Goal: Information Seeking & Learning: Learn about a topic

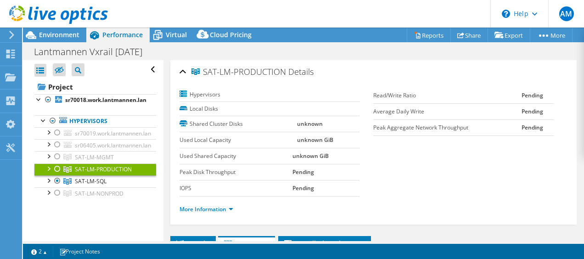
select select "EUFrankfurt"
select select "USD"
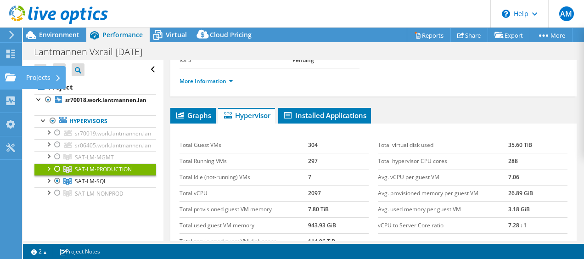
click at [39, 73] on div "Projects" at bounding box center [44, 77] width 44 height 23
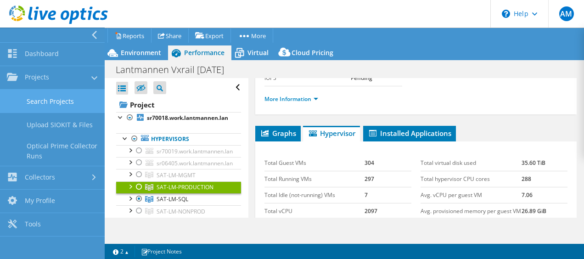
click at [58, 100] on link "Search Projects" at bounding box center [52, 101] width 105 height 23
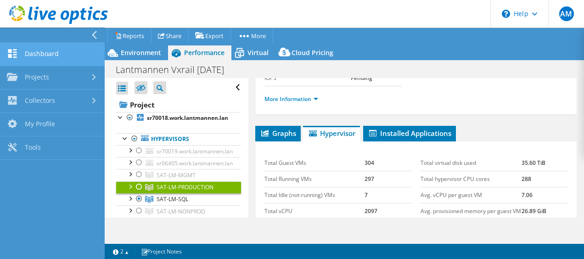
click at [53, 58] on link "Dashboard" at bounding box center [52, 54] width 105 height 23
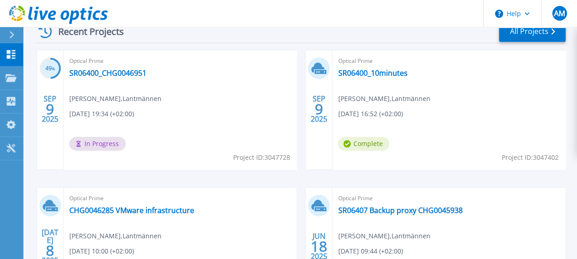
scroll to position [308, 0]
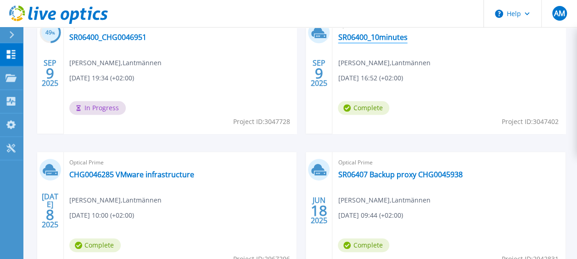
click at [364, 40] on link "SR06400_10minutes" at bounding box center [372, 37] width 69 height 9
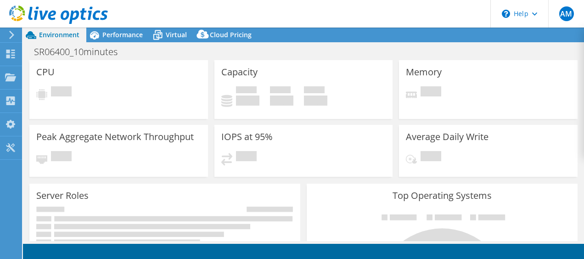
select select "USD"
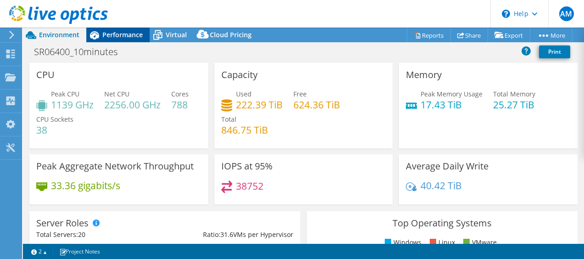
click at [125, 35] on span "Performance" at bounding box center [122, 34] width 40 height 9
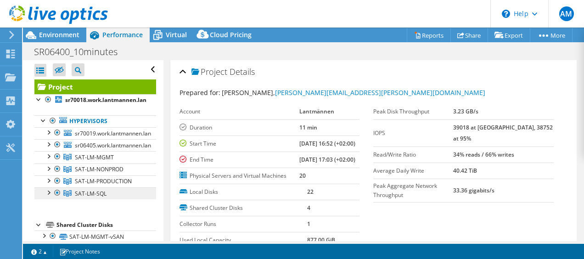
click at [114, 191] on link "SAT-LM-SQL" at bounding box center [95, 193] width 122 height 12
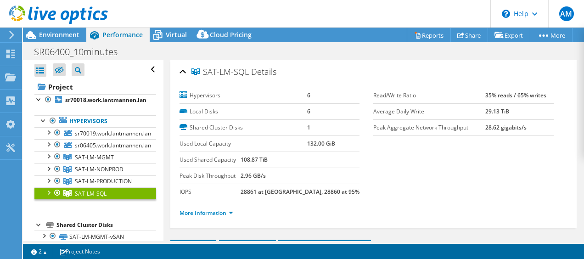
scroll to position [139, 0]
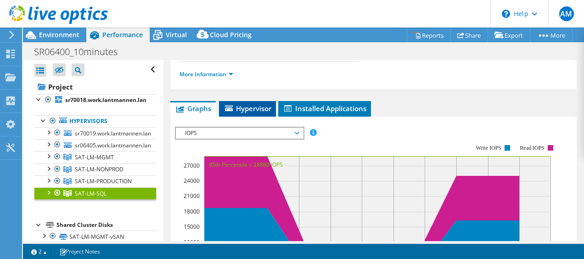
click at [255, 101] on li "Hypervisor" at bounding box center [247, 109] width 57 height 16
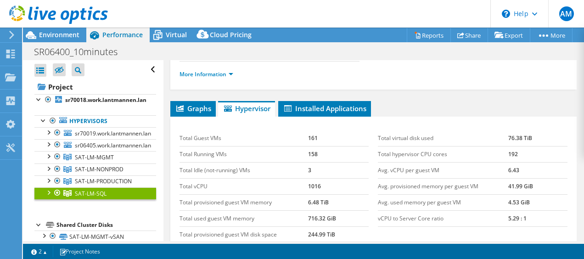
scroll to position [203, 0]
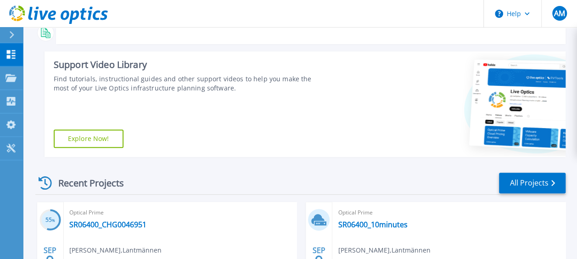
scroll to position [223, 0]
